Goal: Task Accomplishment & Management: Complete application form

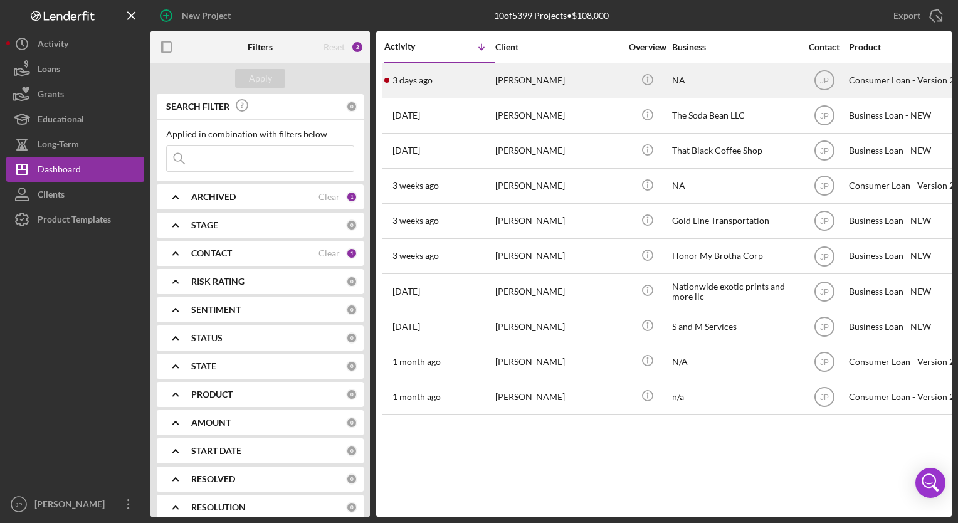
click at [473, 82] on div "[DATE] [PERSON_NAME]" at bounding box center [439, 80] width 110 height 33
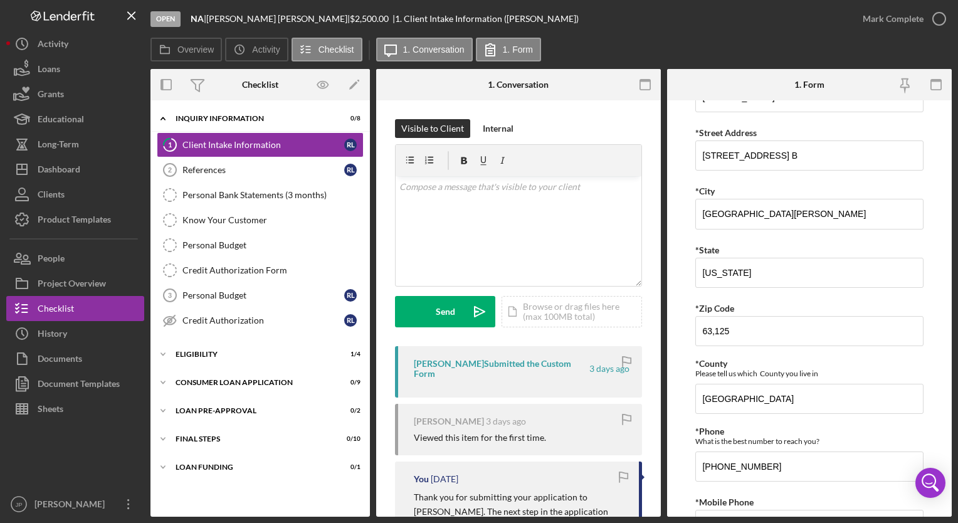
scroll to position [289, 0]
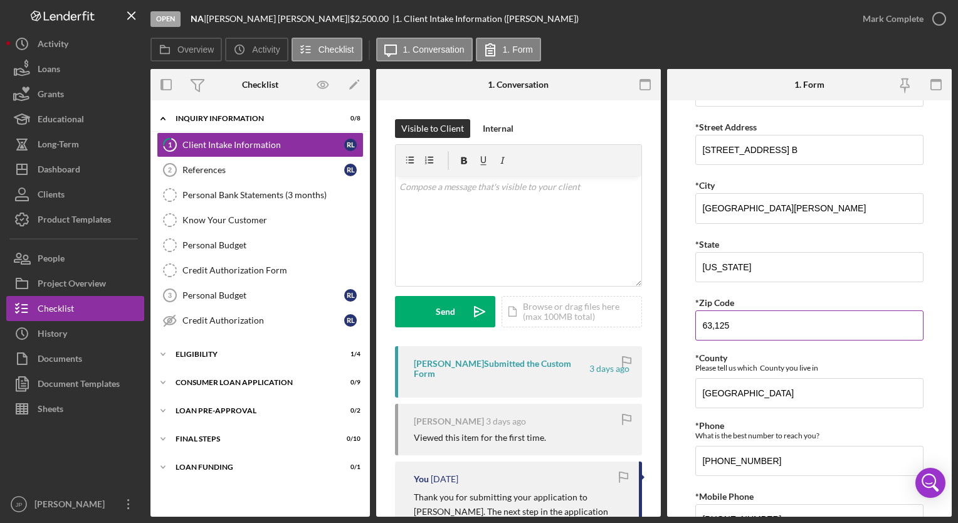
click at [716, 325] on input "63,125" at bounding box center [810, 325] width 228 height 30
type input "63,125"
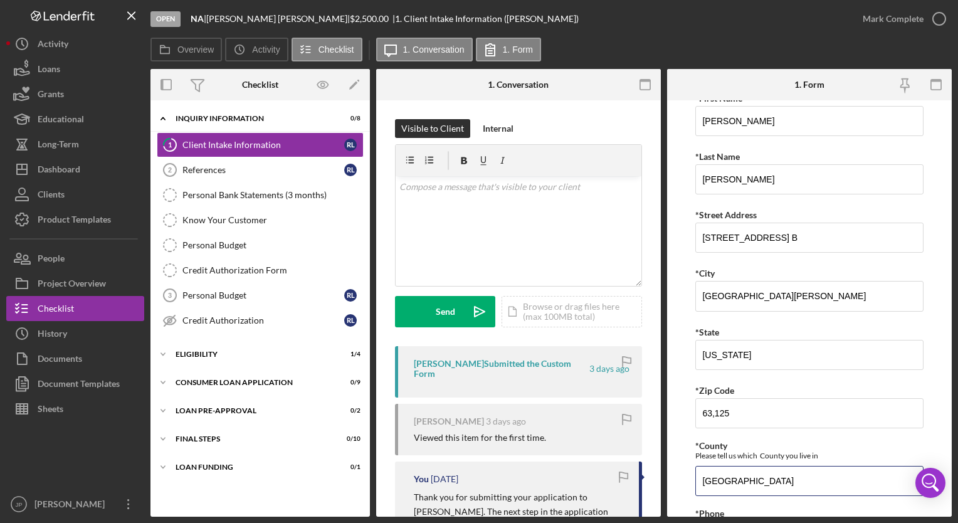
scroll to position [189, 0]
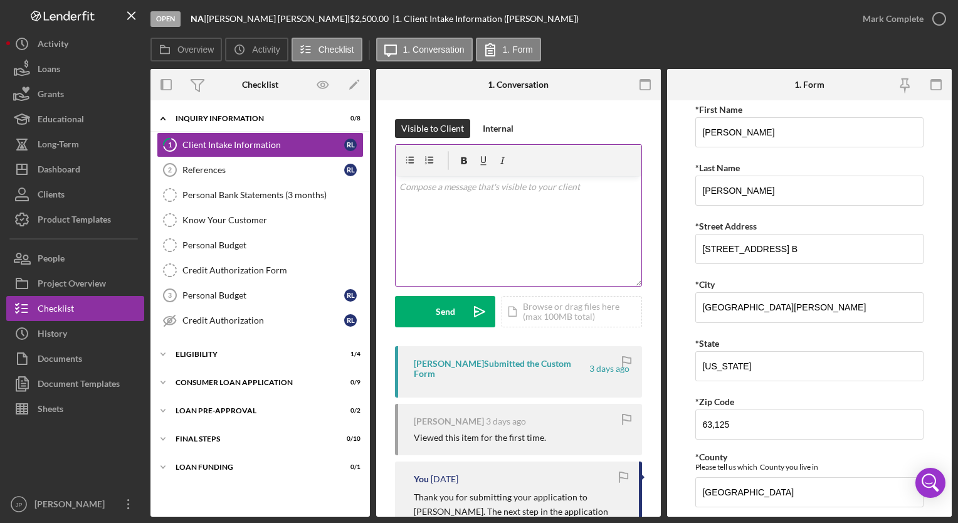
click at [551, 198] on div "v Color teal Color pink Remove color Add row above Add row below Add column bef…" at bounding box center [519, 231] width 246 height 110
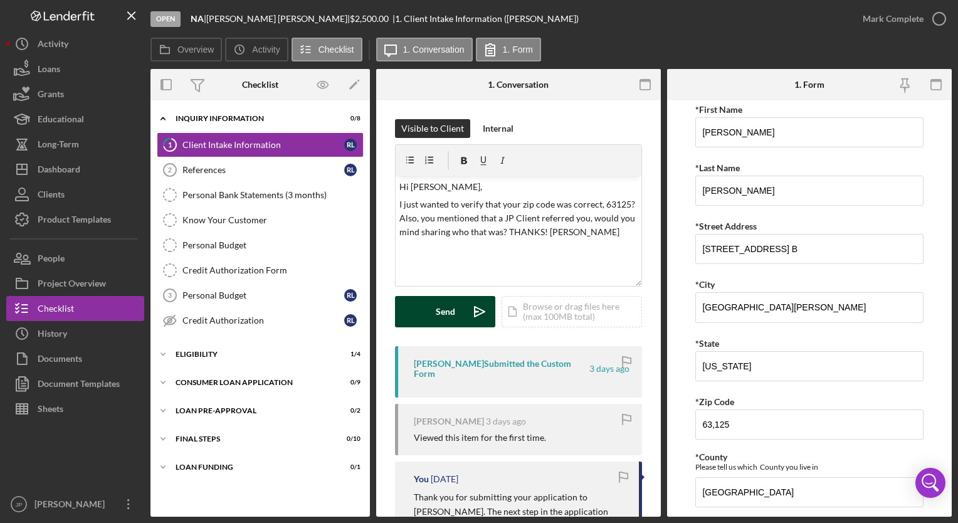
click at [453, 314] on div "Send" at bounding box center [445, 311] width 19 height 31
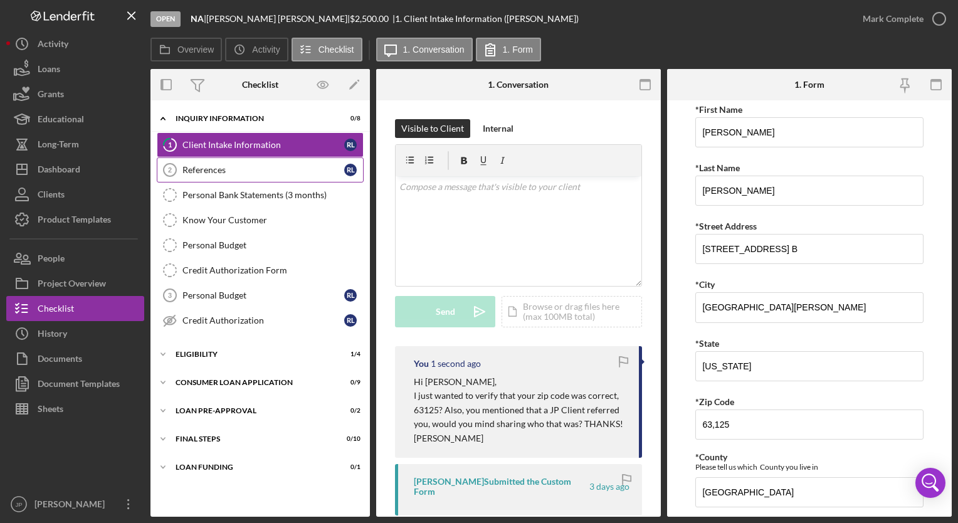
click at [286, 172] on div "References" at bounding box center [264, 170] width 162 height 10
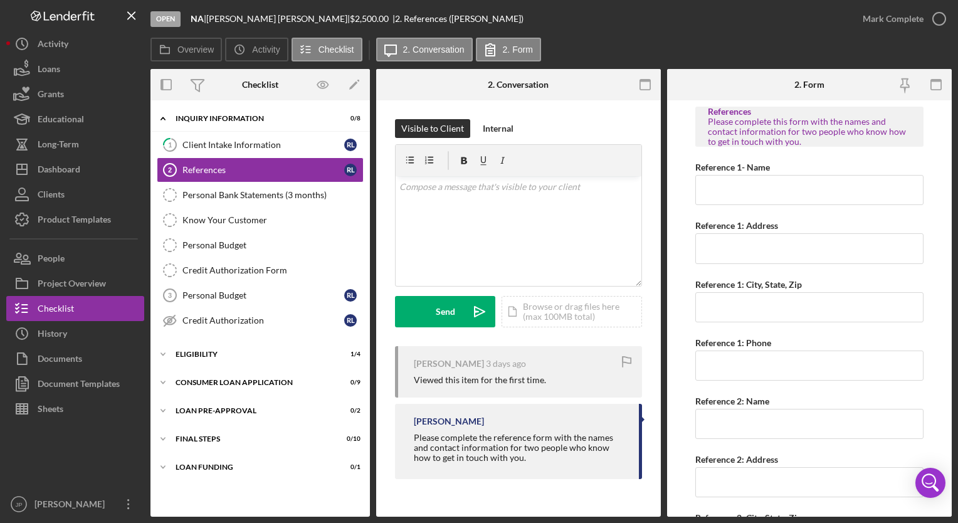
drag, startPoint x: 373, startPoint y: 132, endPoint x: 367, endPoint y: 238, distance: 106.8
click at [367, 238] on div "Overview Internal Workflow Stage Open Icon/Dropdown Arrow Archive (can unarchiv…" at bounding box center [552, 293] width 802 height 448
click at [168, 356] on icon "Icon/Expander" at bounding box center [163, 354] width 25 height 25
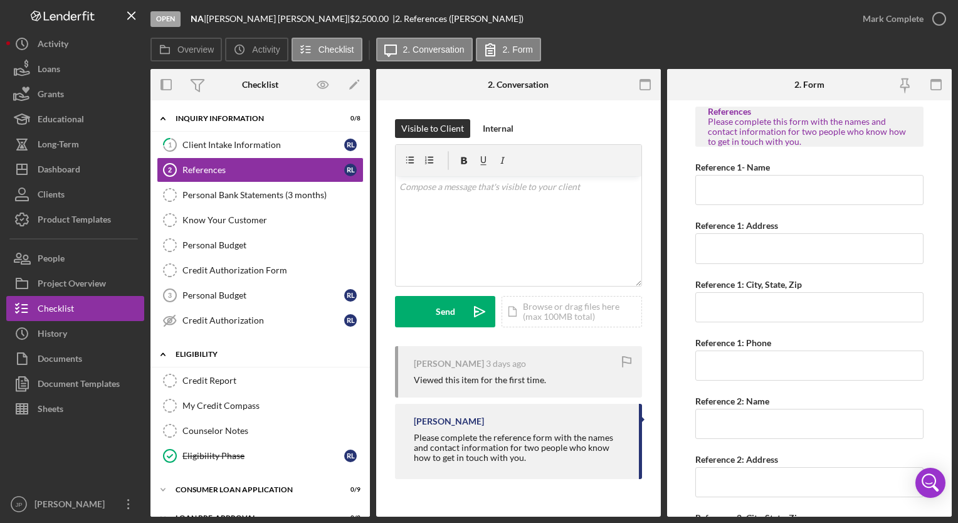
click at [168, 356] on icon "Icon/Expander" at bounding box center [163, 354] width 25 height 25
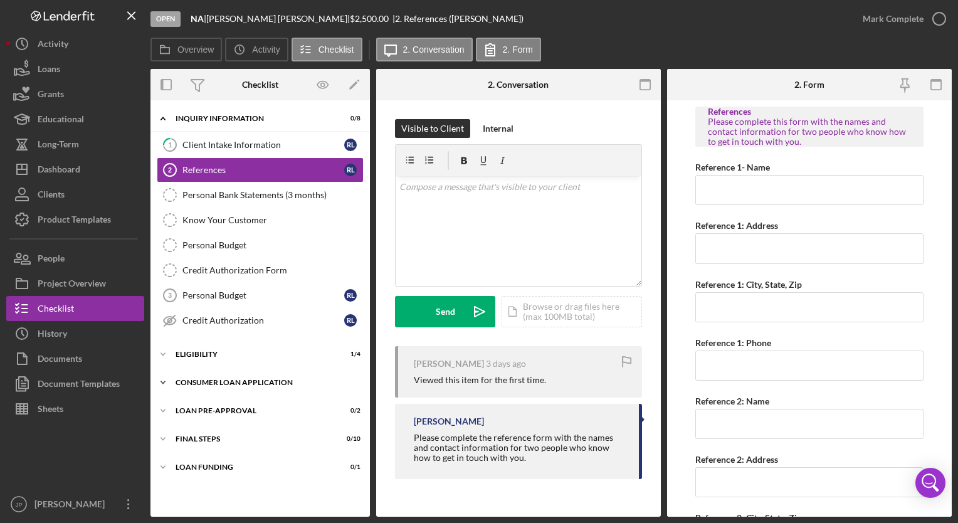
click at [164, 120] on polyline at bounding box center [163, 118] width 4 height 3
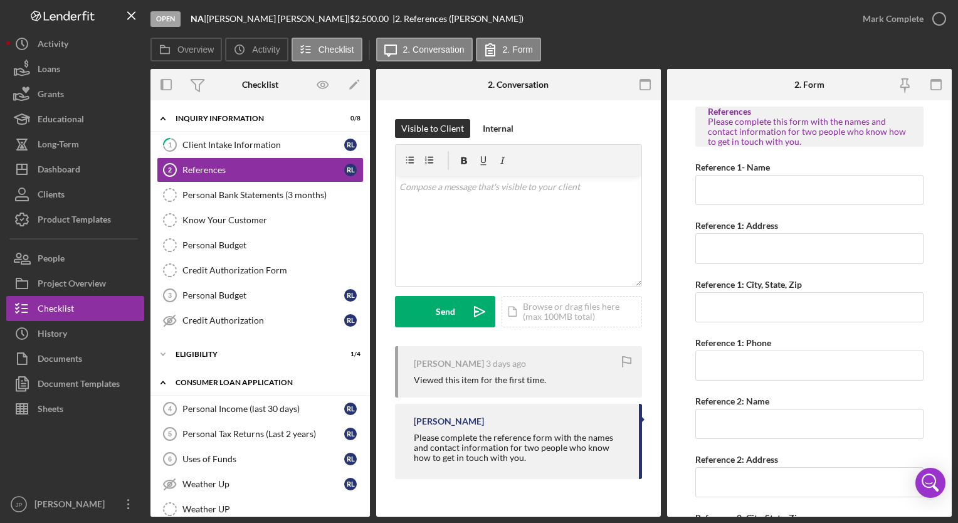
click at [164, 380] on icon "Icon/Expander" at bounding box center [163, 382] width 25 height 25
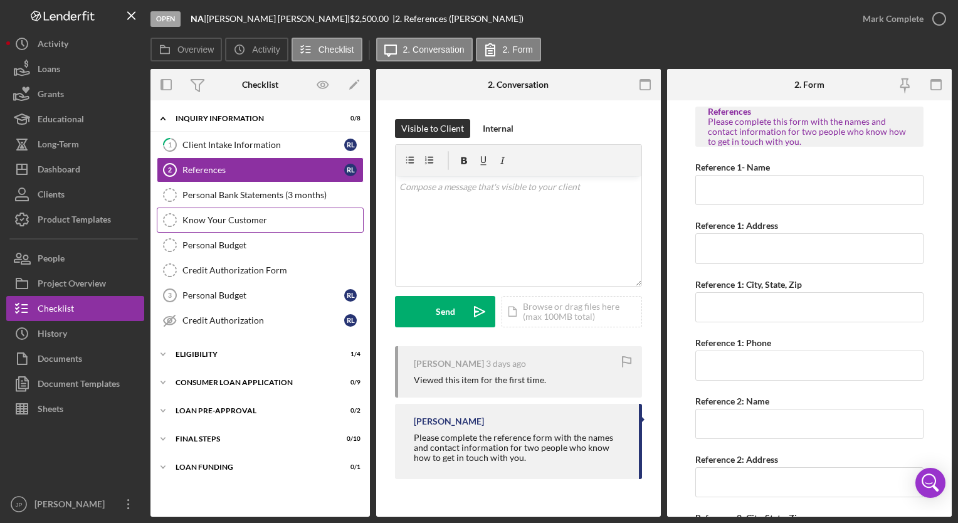
click at [225, 223] on div "Know Your Customer" at bounding box center [273, 220] width 181 height 10
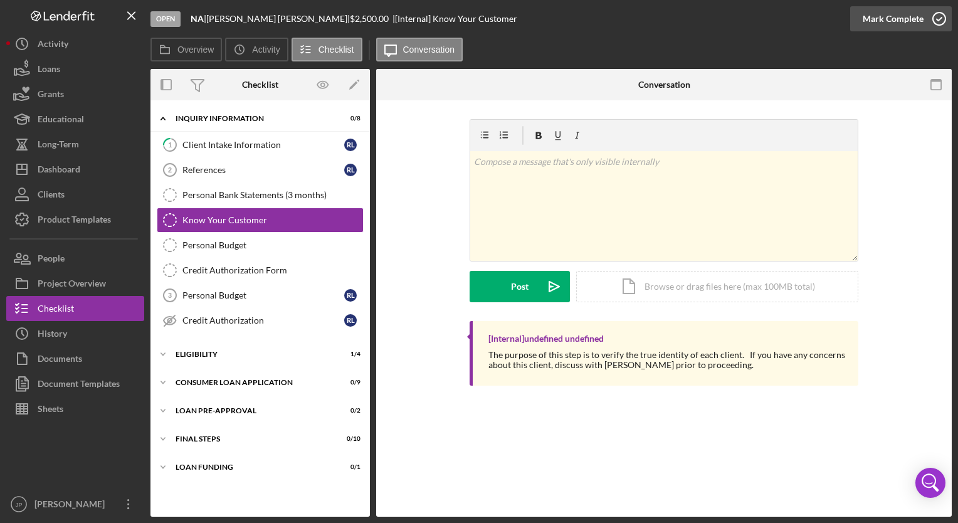
click at [887, 22] on div "Mark Complete" at bounding box center [893, 18] width 61 height 25
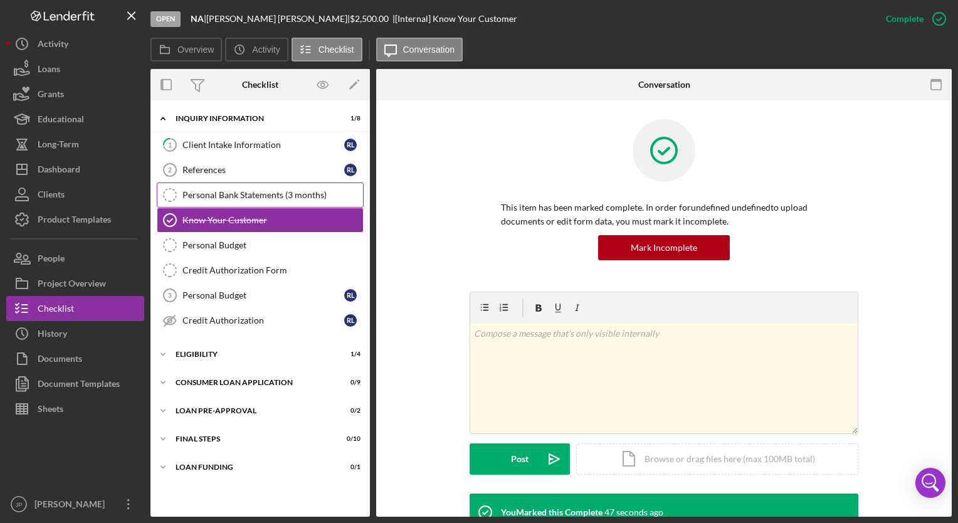
click at [260, 199] on link "Personal Bank Statements (3 months) Personal Bank Statements (3 months)" at bounding box center [260, 195] width 207 height 25
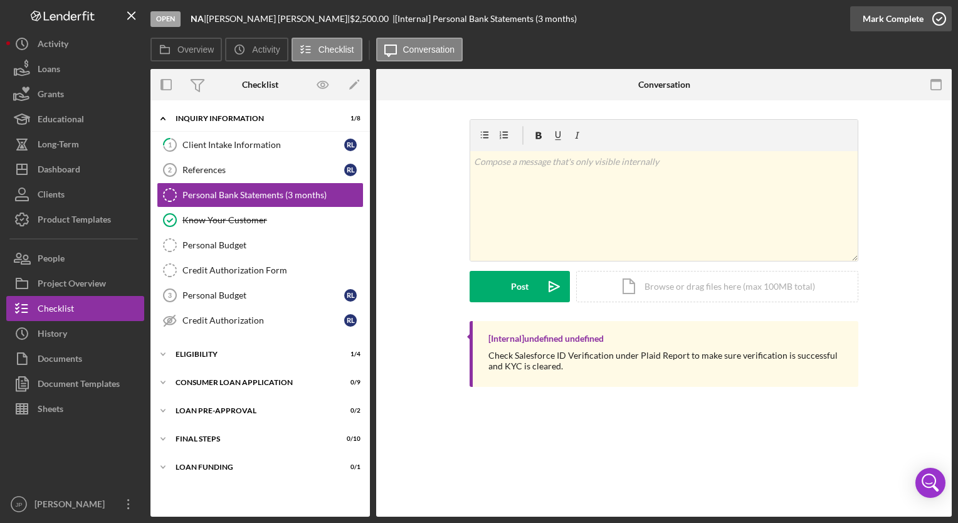
click at [913, 16] on div "Mark Complete" at bounding box center [893, 18] width 61 height 25
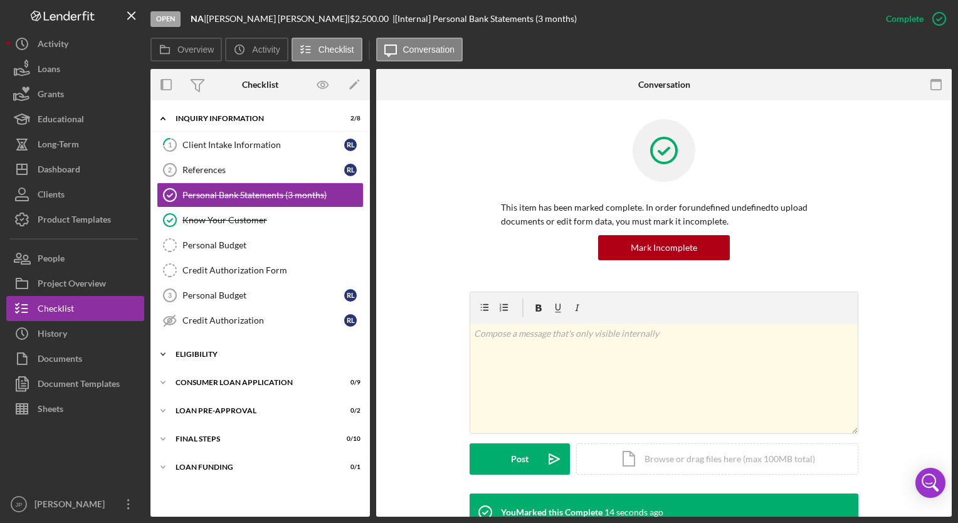
click at [162, 355] on icon "Icon/Expander" at bounding box center [163, 354] width 25 height 25
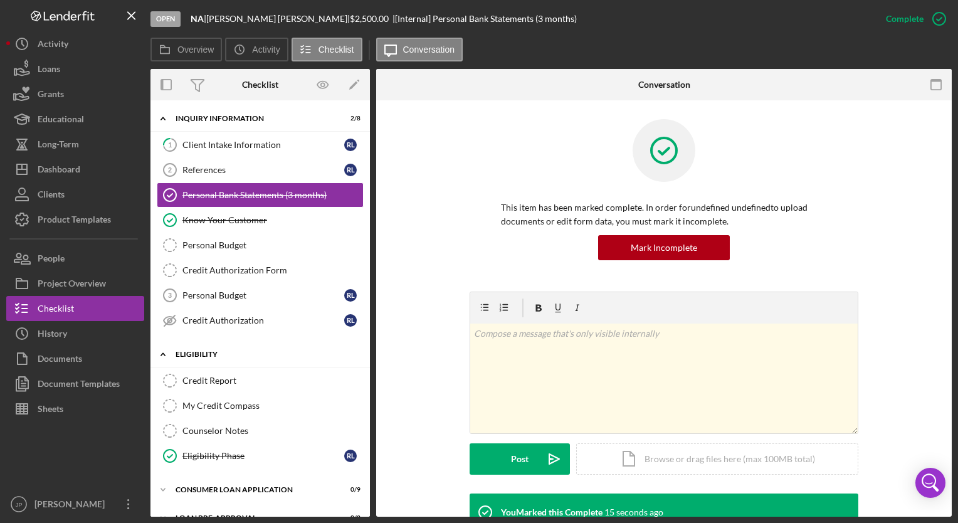
click at [162, 355] on icon "Icon/Expander" at bounding box center [163, 354] width 25 height 25
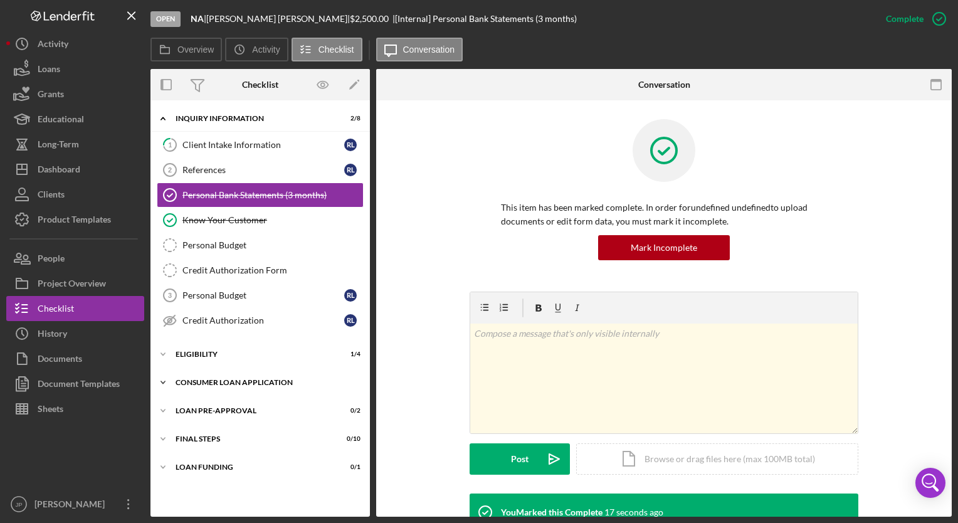
click at [158, 381] on icon "Icon/Expander" at bounding box center [163, 382] width 25 height 25
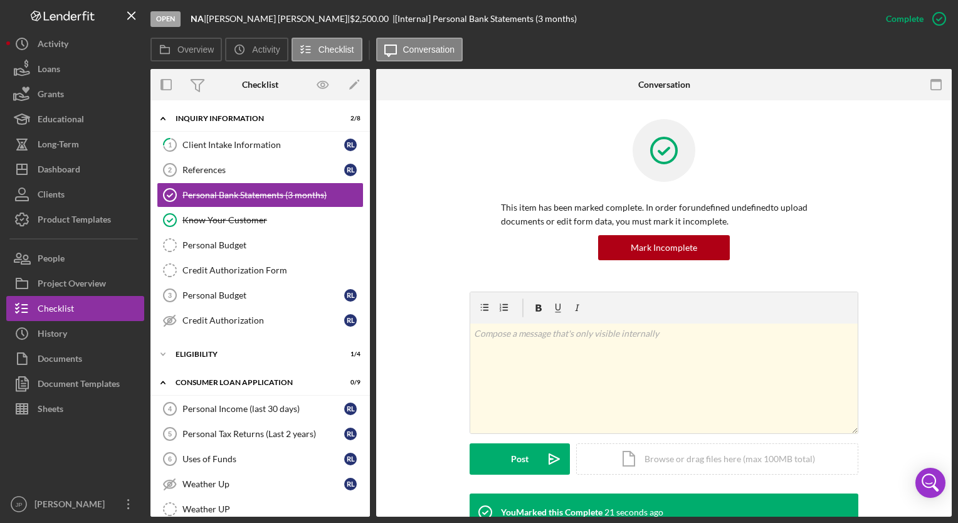
drag, startPoint x: 370, startPoint y: 298, endPoint x: 369, endPoint y: 318, distance: 20.1
click at [369, 318] on div "Overview Internal Workflow Stage Open Icon/Dropdown Arrow Archive (can unarchiv…" at bounding box center [552, 293] width 802 height 448
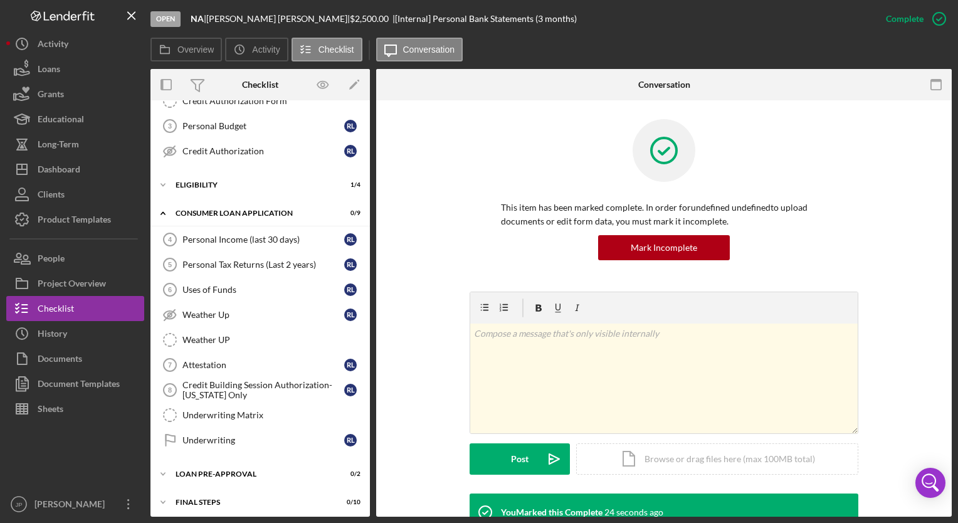
scroll to position [170, 0]
click at [221, 413] on div "Underwriting Matrix" at bounding box center [273, 415] width 181 height 10
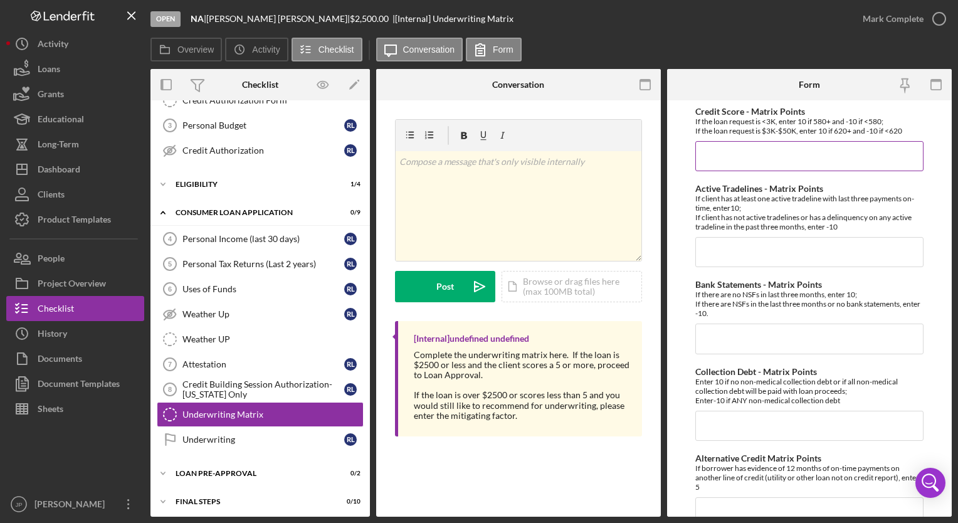
click at [737, 158] on input "Credit Score - Matrix Points" at bounding box center [810, 156] width 228 height 30
type input "10"
click at [725, 340] on input "Bank Statements - Matrix Points" at bounding box center [810, 339] width 228 height 30
type input "-10"
drag, startPoint x: 738, startPoint y: 156, endPoint x: 647, endPoint y: 158, distance: 91.0
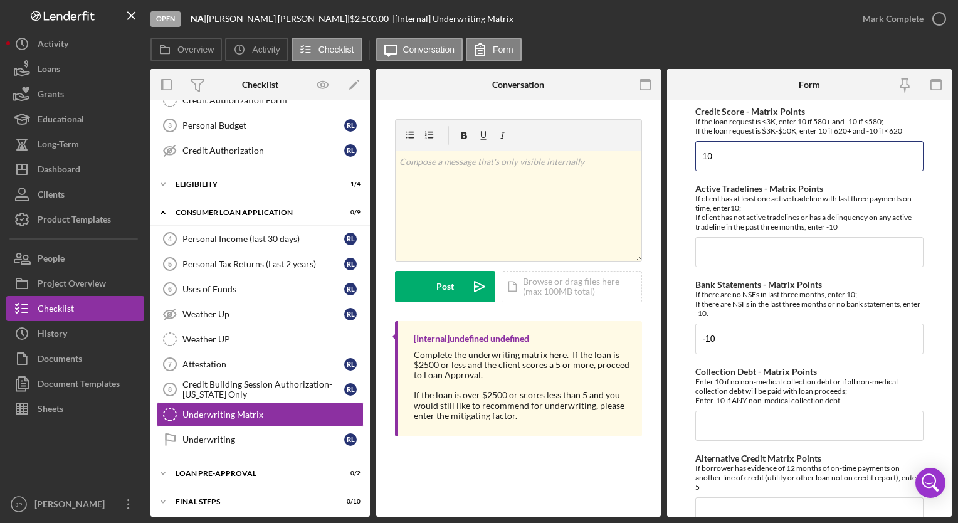
click at [647, 158] on div "Overview Internal Workflow Stage Open Icon/Dropdown Arrow Archive (can unarchiv…" at bounding box center [552, 293] width 802 height 448
type input "-10"
click at [788, 425] on input "Collection Debt - Matrix Points" at bounding box center [810, 426] width 228 height 30
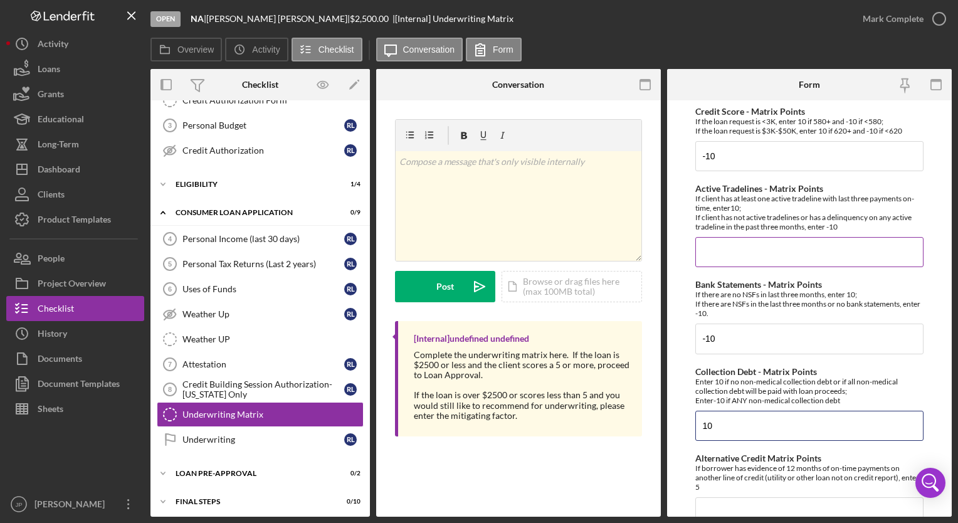
type input "10"
click at [726, 258] on input "Active Tradelines - Matrix Points" at bounding box center [810, 252] width 228 height 30
type input "-10"
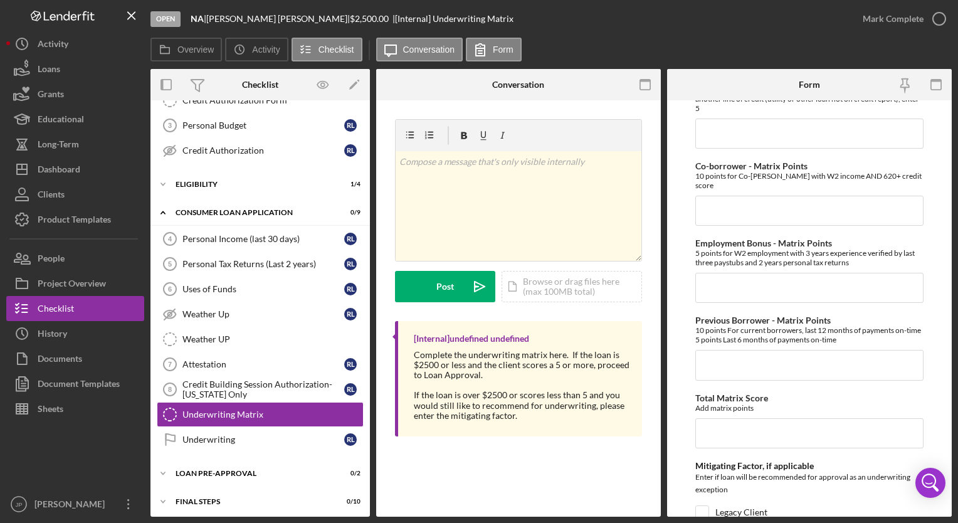
scroll to position [379, 0]
click at [786, 433] on input "Total Matrix Score" at bounding box center [810, 433] width 228 height 30
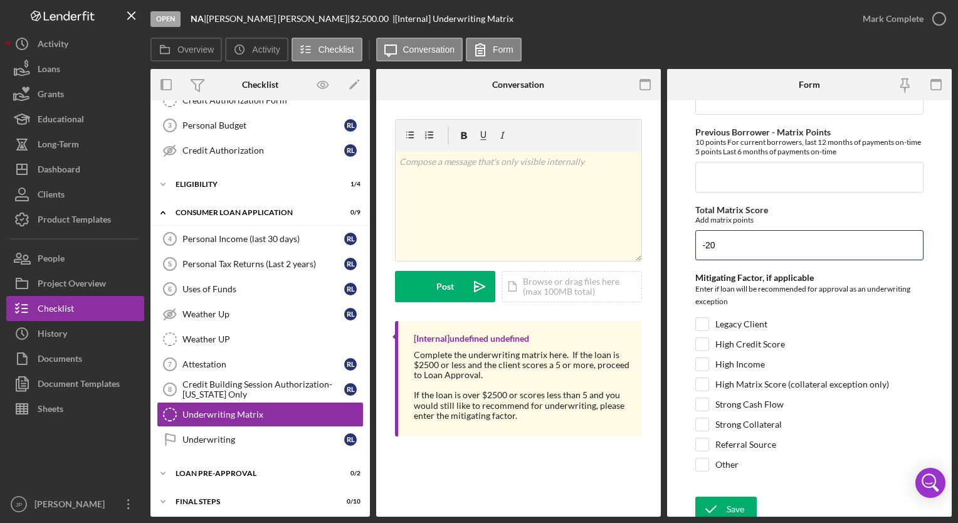
scroll to position [570, 0]
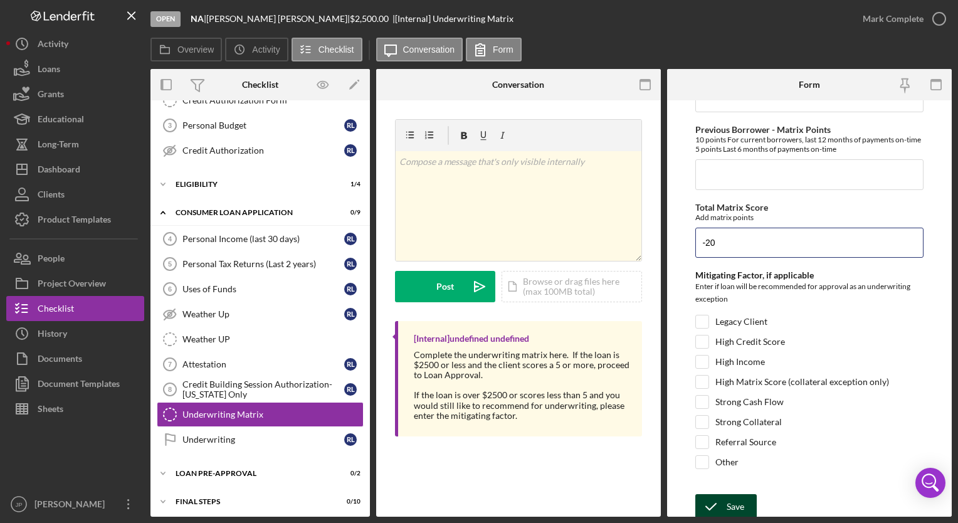
type input "-20"
click at [736, 503] on div "Save" at bounding box center [736, 506] width 18 height 25
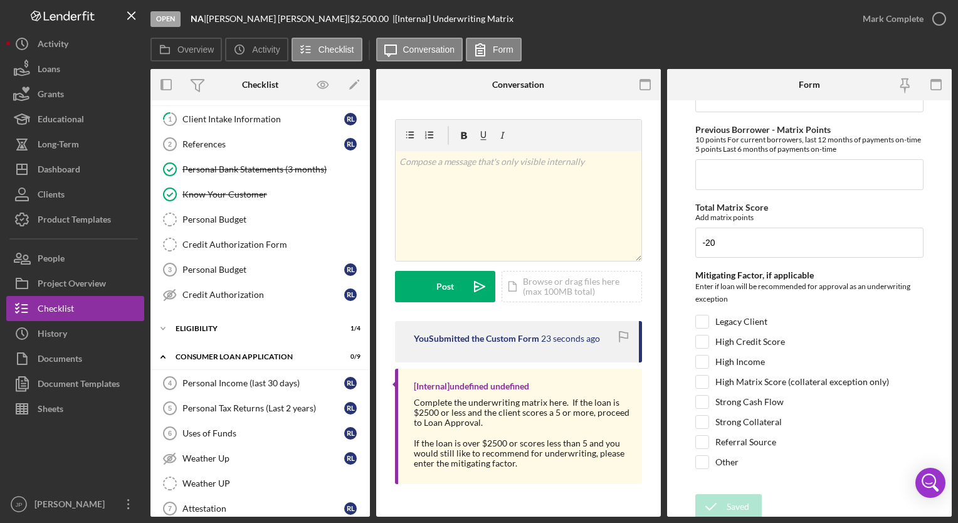
scroll to position [0, 0]
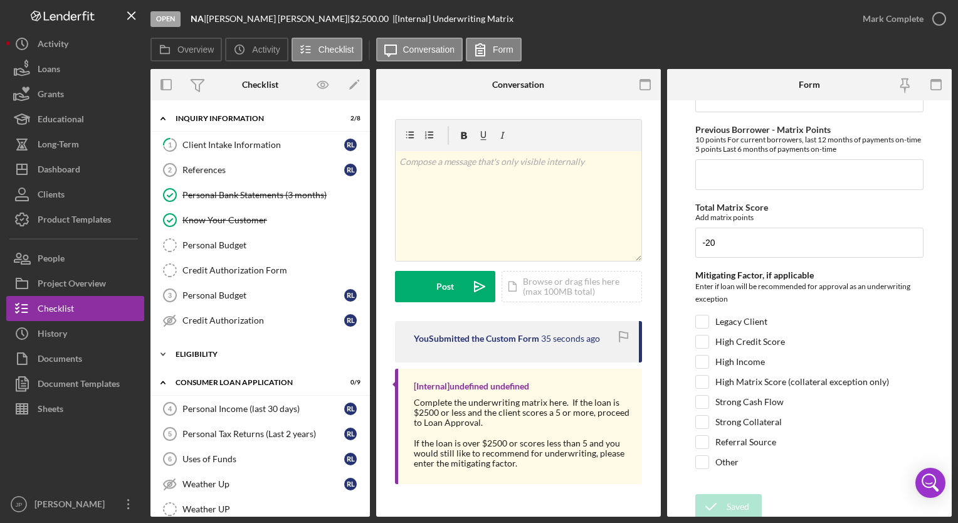
click at [166, 353] on icon "Icon/Expander" at bounding box center [163, 354] width 25 height 25
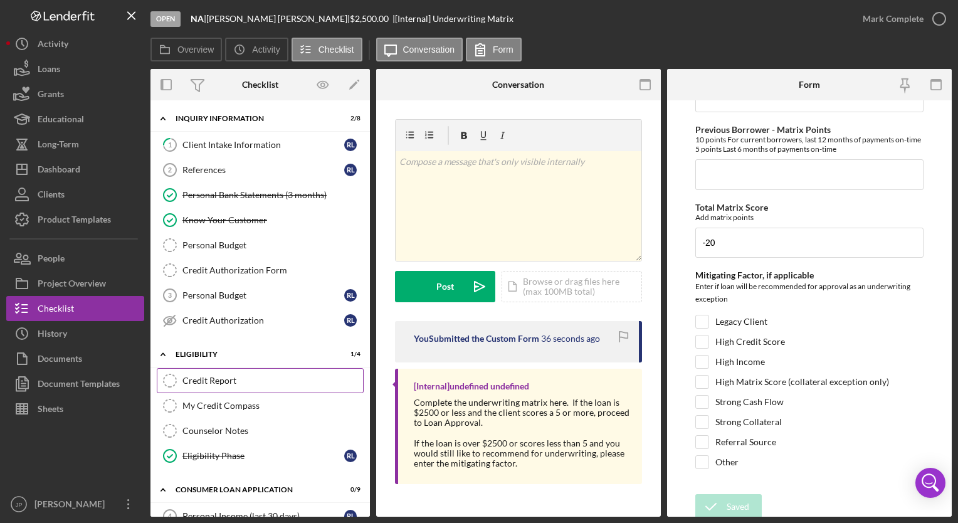
click at [198, 376] on div "Credit Report" at bounding box center [273, 381] width 181 height 10
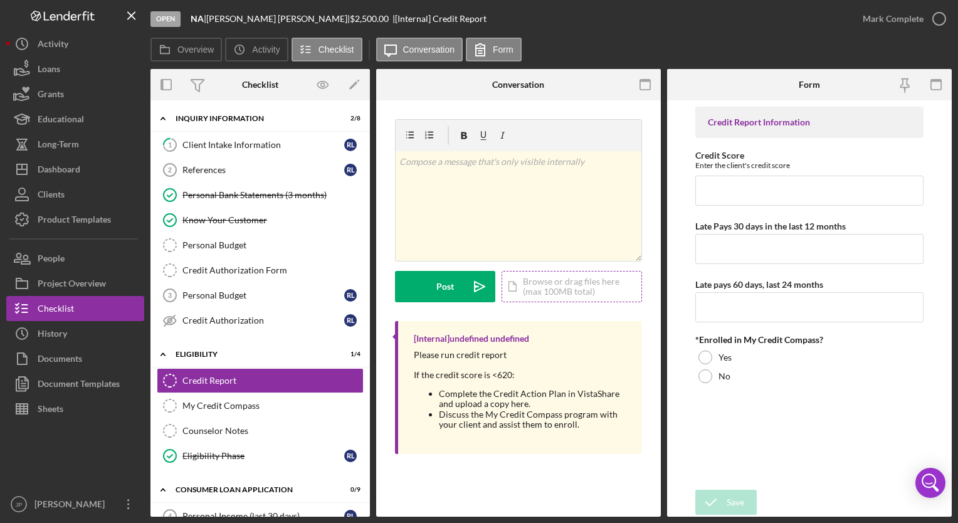
click at [531, 292] on div "Icon/Document Browse or drag files here (max 100MB total) Tap to choose files o…" at bounding box center [572, 286] width 141 height 31
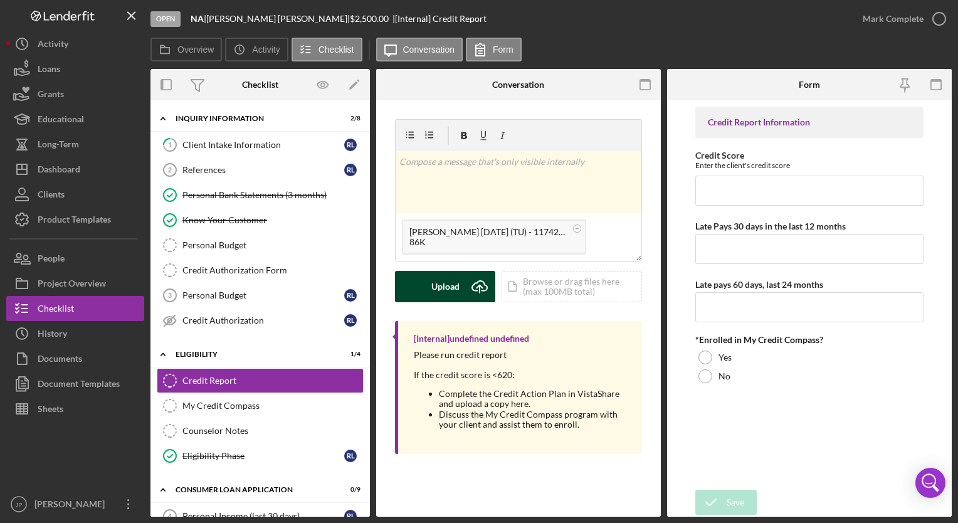
click at [445, 294] on div "Upload" at bounding box center [446, 286] width 28 height 31
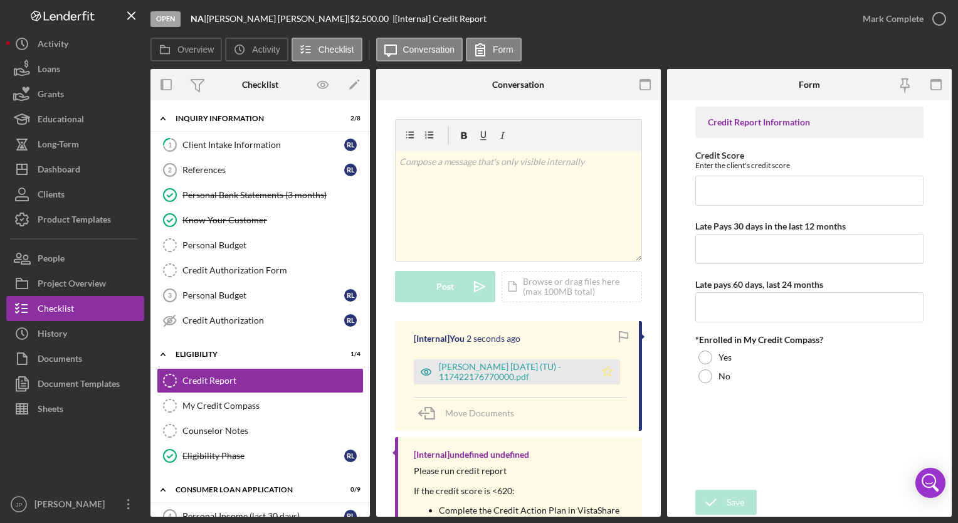
click at [603, 371] on polygon "button" at bounding box center [608, 371] width 11 height 10
click at [879, 21] on div "Mark Complete" at bounding box center [893, 18] width 61 height 25
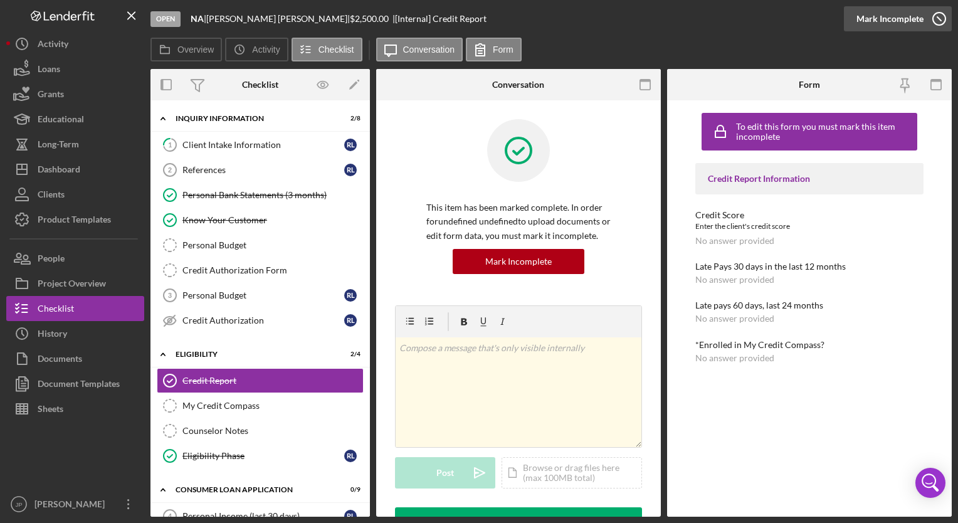
click at [894, 28] on div "Mark Incomplete" at bounding box center [890, 18] width 67 height 25
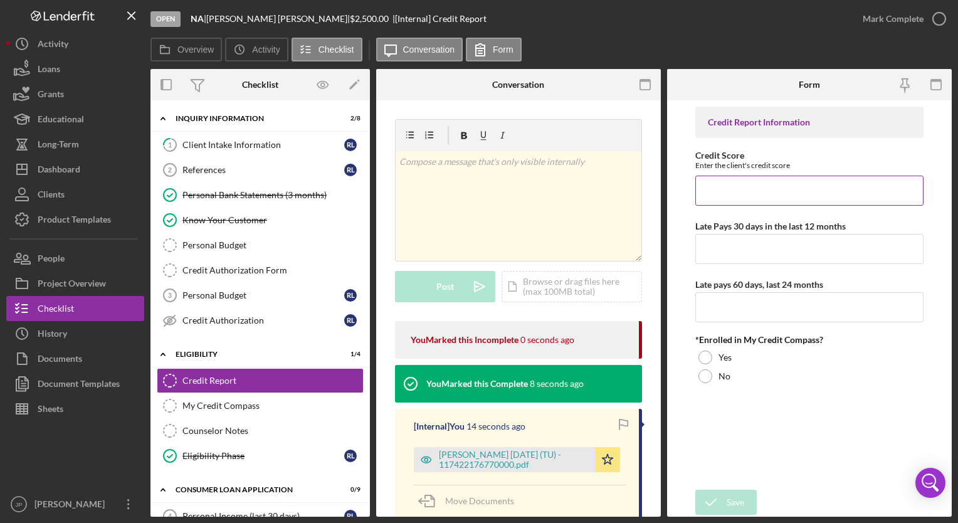
click at [763, 196] on input "Credit Score" at bounding box center [810, 191] width 228 height 30
type input "529"
type input "2 late"
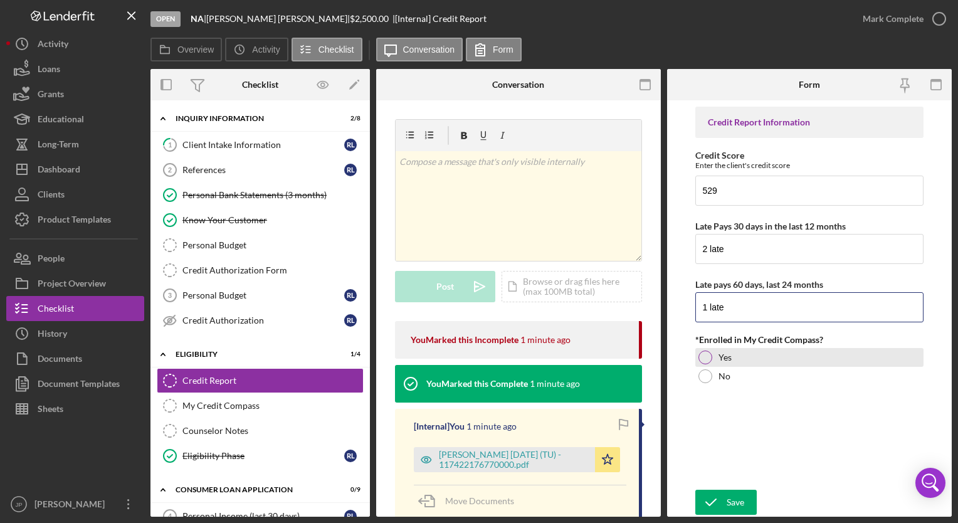
type input "1 late"
click at [709, 356] on div at bounding box center [706, 358] width 14 height 14
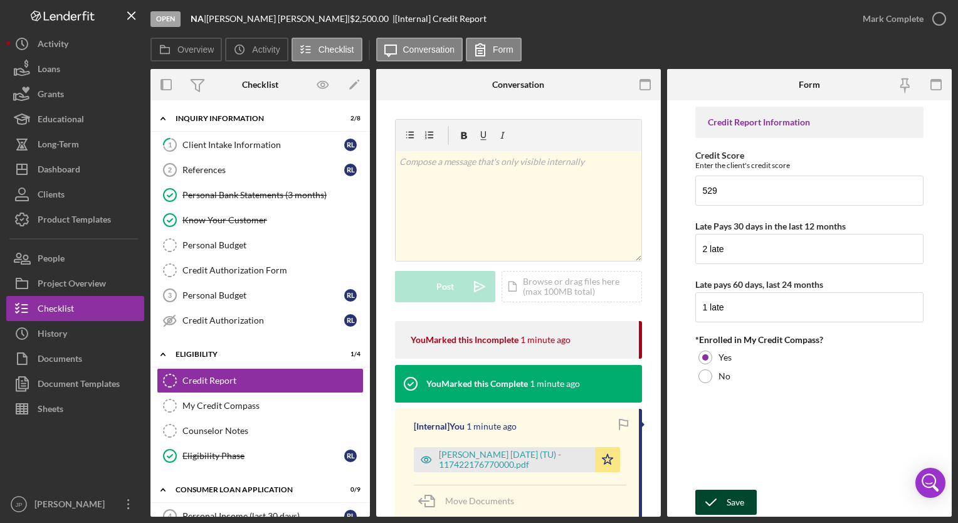
click at [740, 499] on div "Save" at bounding box center [736, 502] width 18 height 25
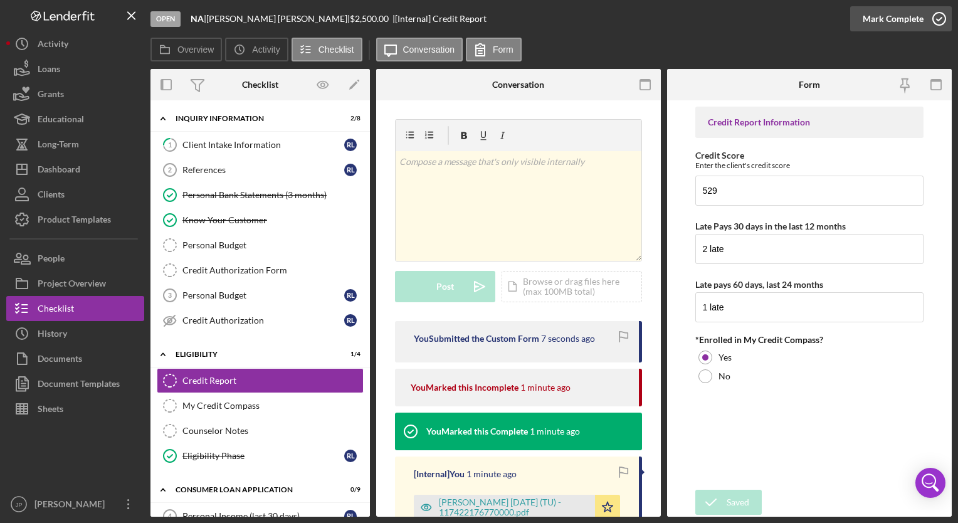
click at [900, 13] on div "Mark Complete" at bounding box center [893, 18] width 61 height 25
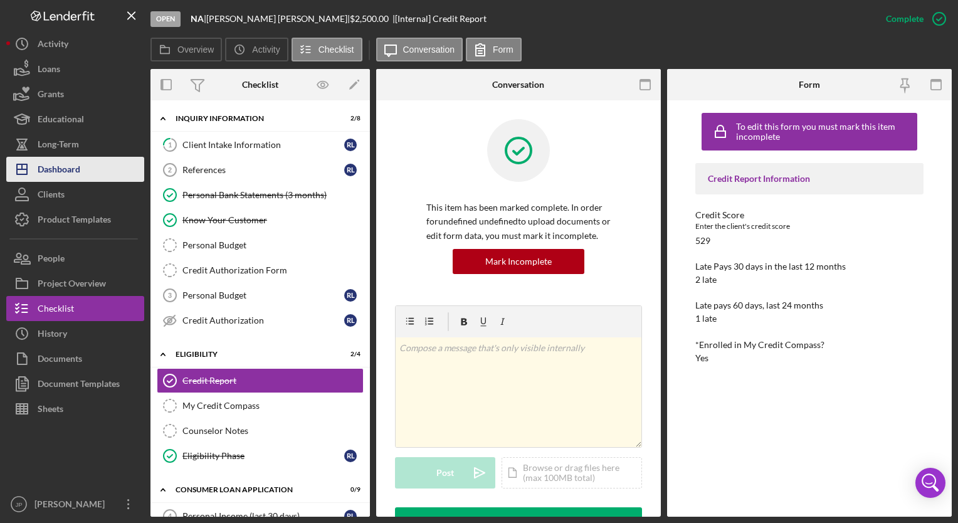
click at [70, 172] on div "Dashboard" at bounding box center [59, 171] width 43 height 28
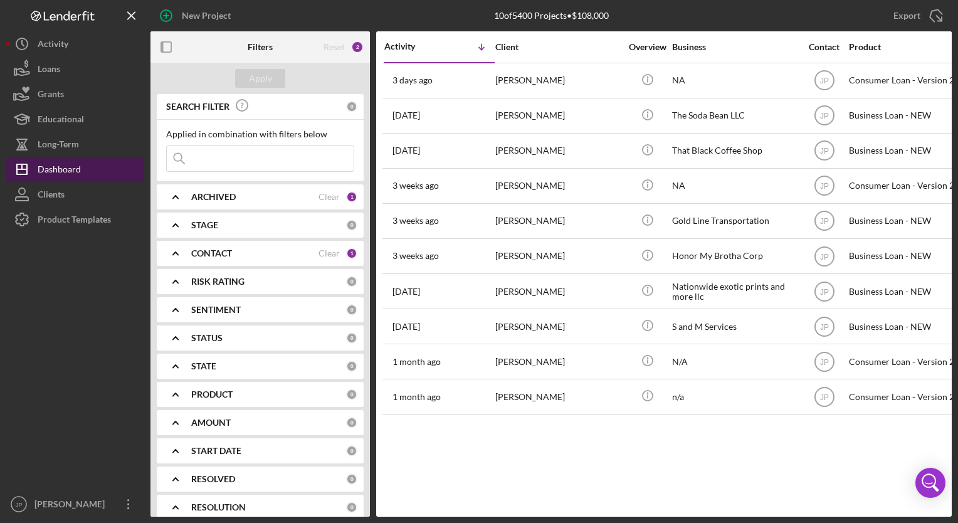
click at [70, 172] on div "Dashboard" at bounding box center [59, 171] width 43 height 28
